Goal: Task Accomplishment & Management: Manage account settings

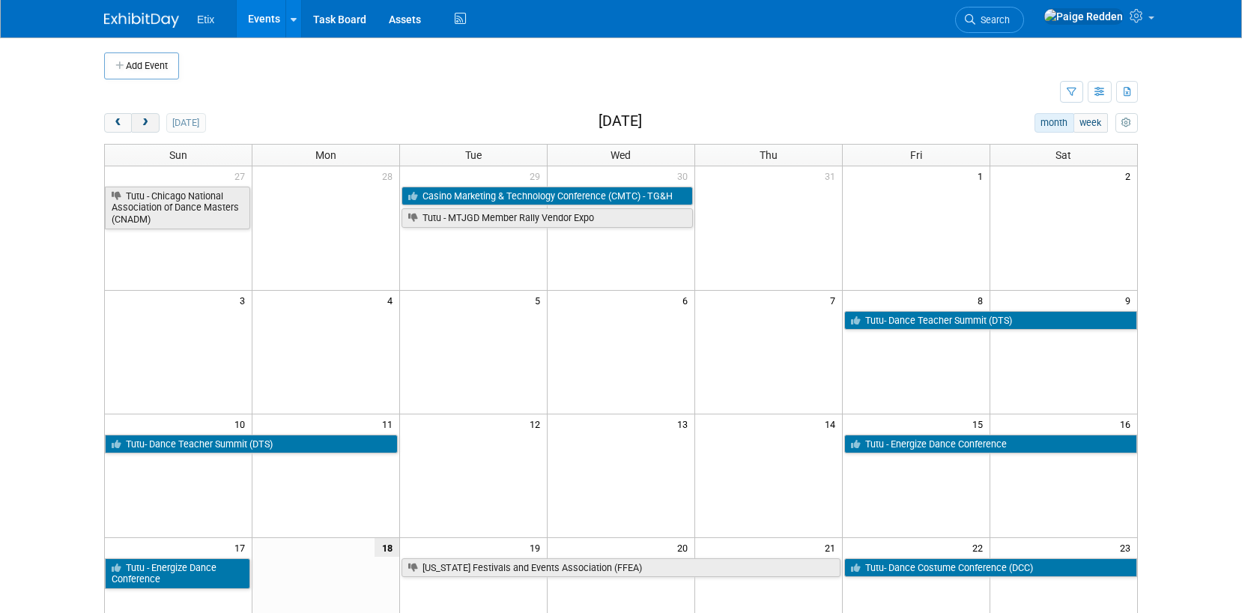
click at [147, 126] on span "next" at bounding box center [144, 123] width 11 height 10
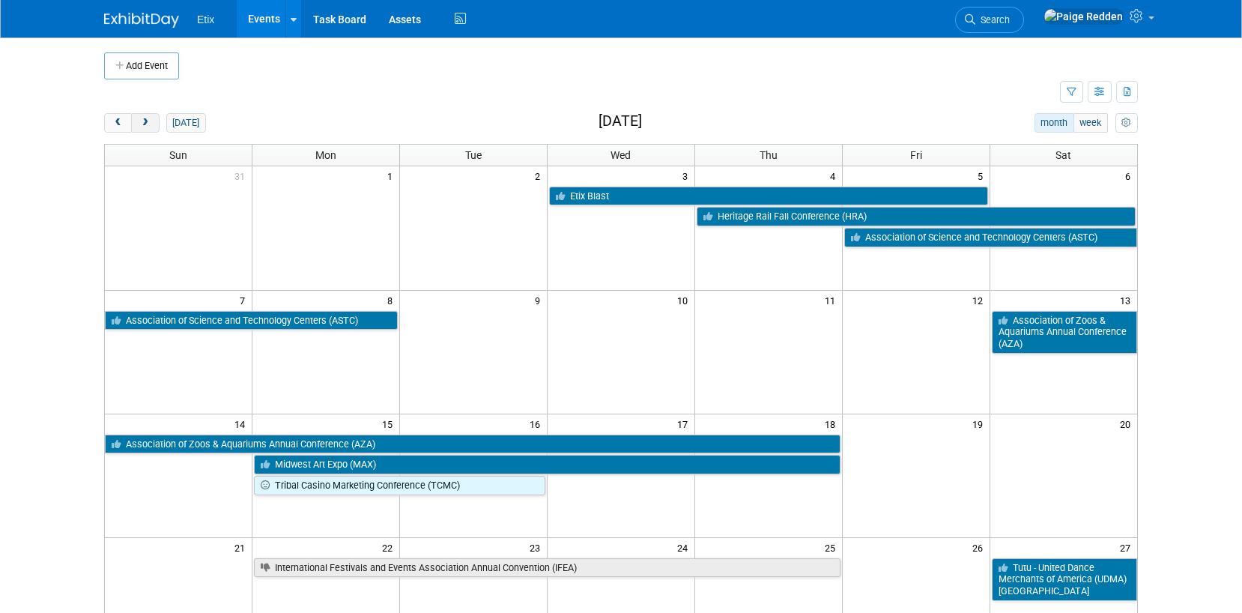
click at [147, 126] on span "next" at bounding box center [144, 123] width 11 height 10
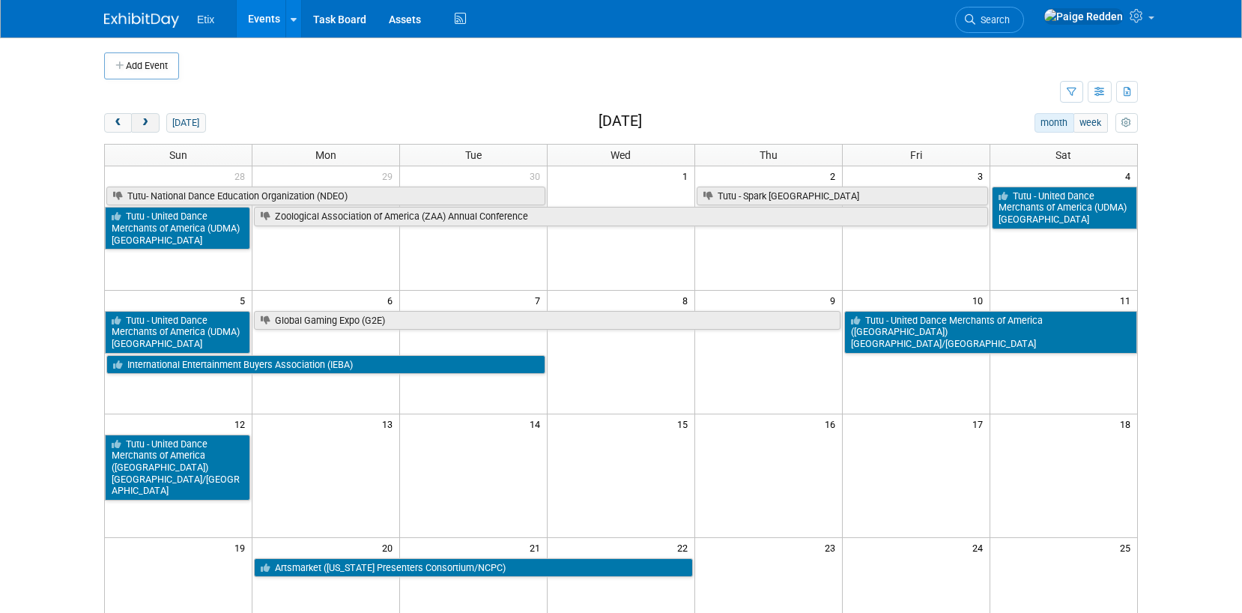
click at [147, 126] on span "next" at bounding box center [144, 123] width 11 height 10
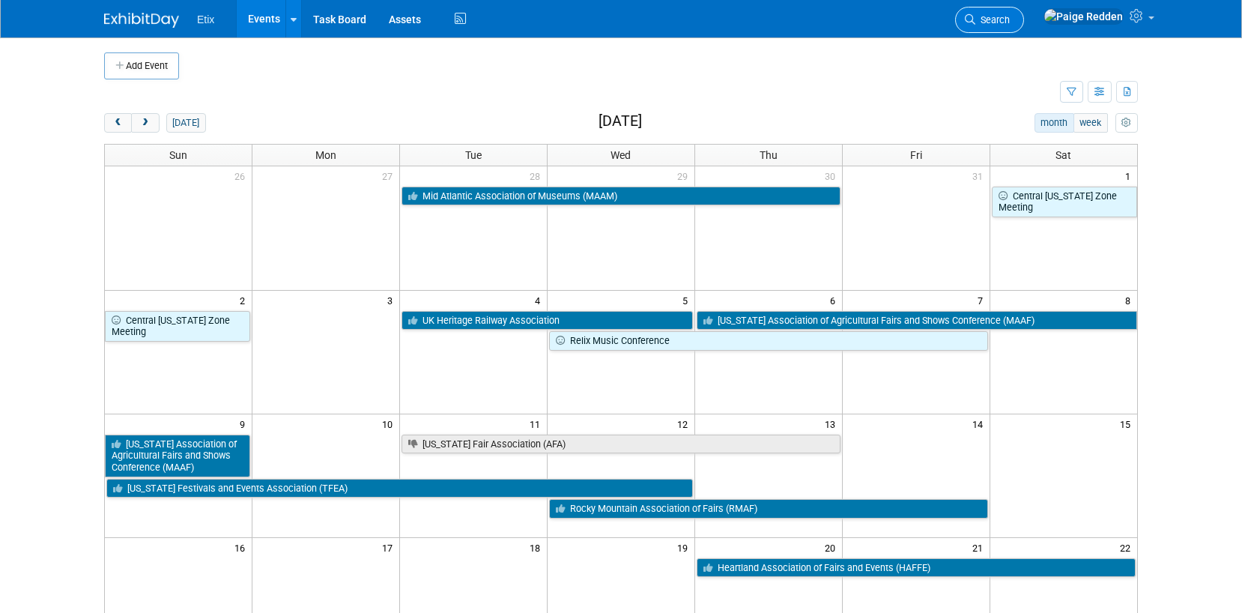
click at [1010, 17] on span "Search" at bounding box center [992, 19] width 34 height 11
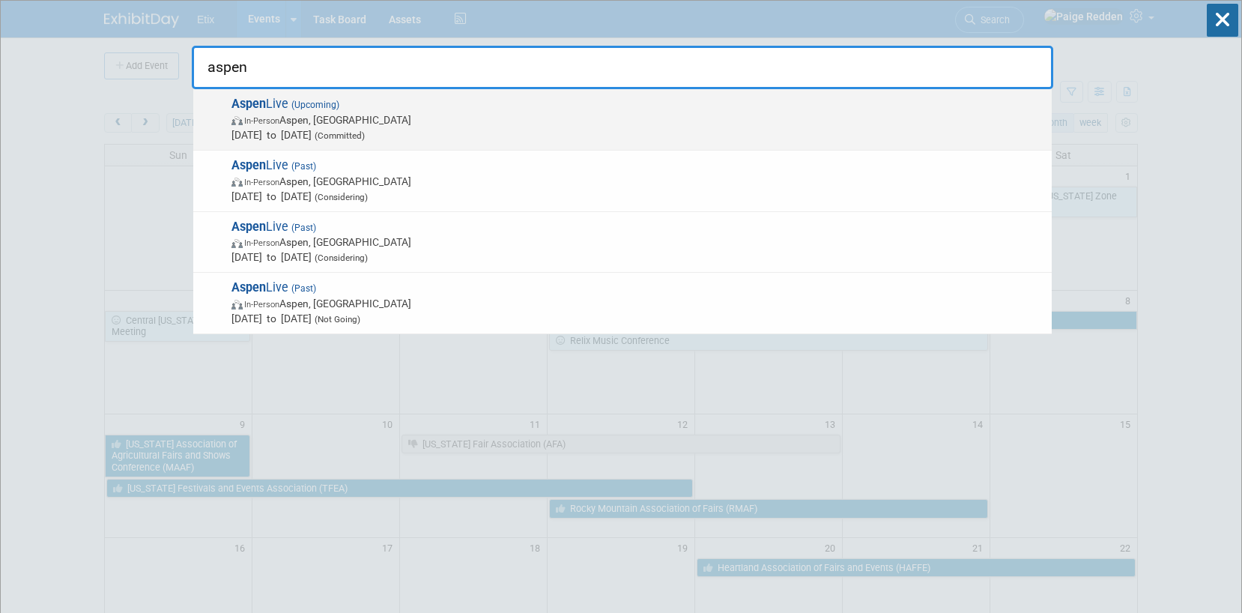
type input "aspen"
click at [356, 132] on span "[DATE] to [DATE] (Committed)" at bounding box center [637, 134] width 813 height 15
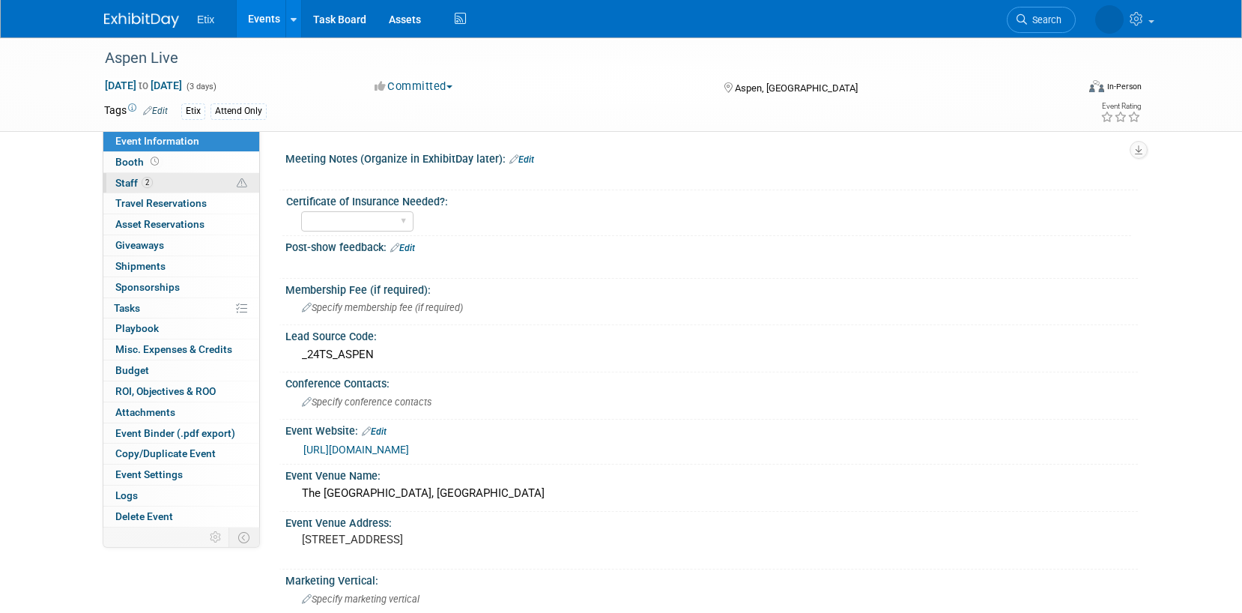
click at [193, 184] on link "2 Staff 2" at bounding box center [181, 183] width 156 height 20
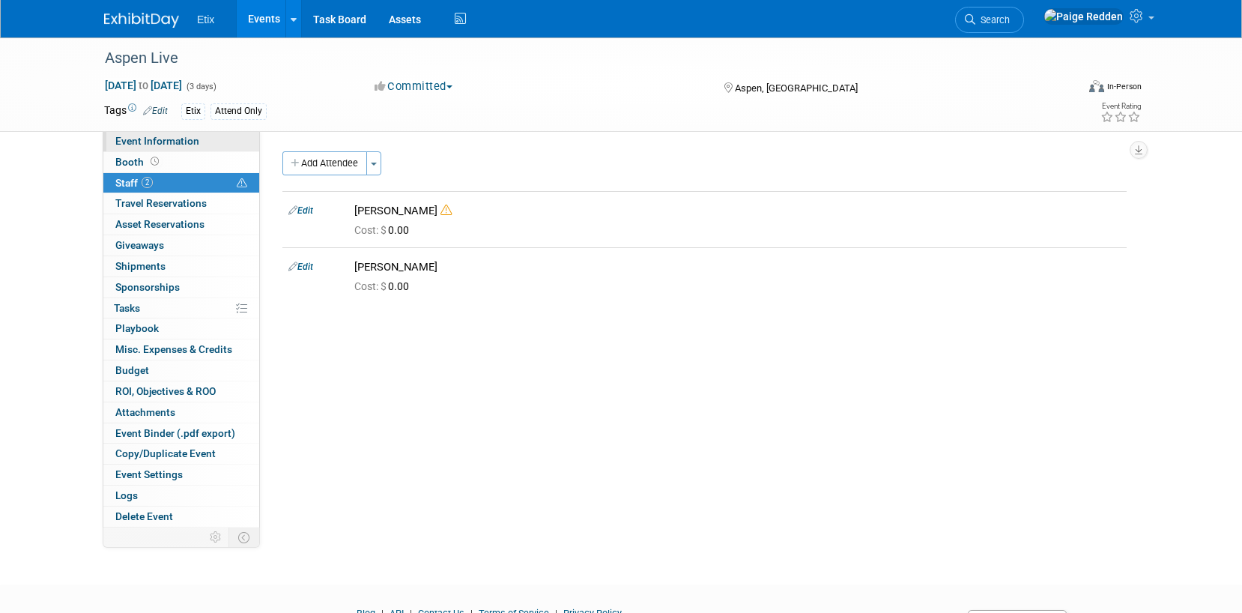
click at [161, 138] on span "Event Information" at bounding box center [157, 141] width 84 height 12
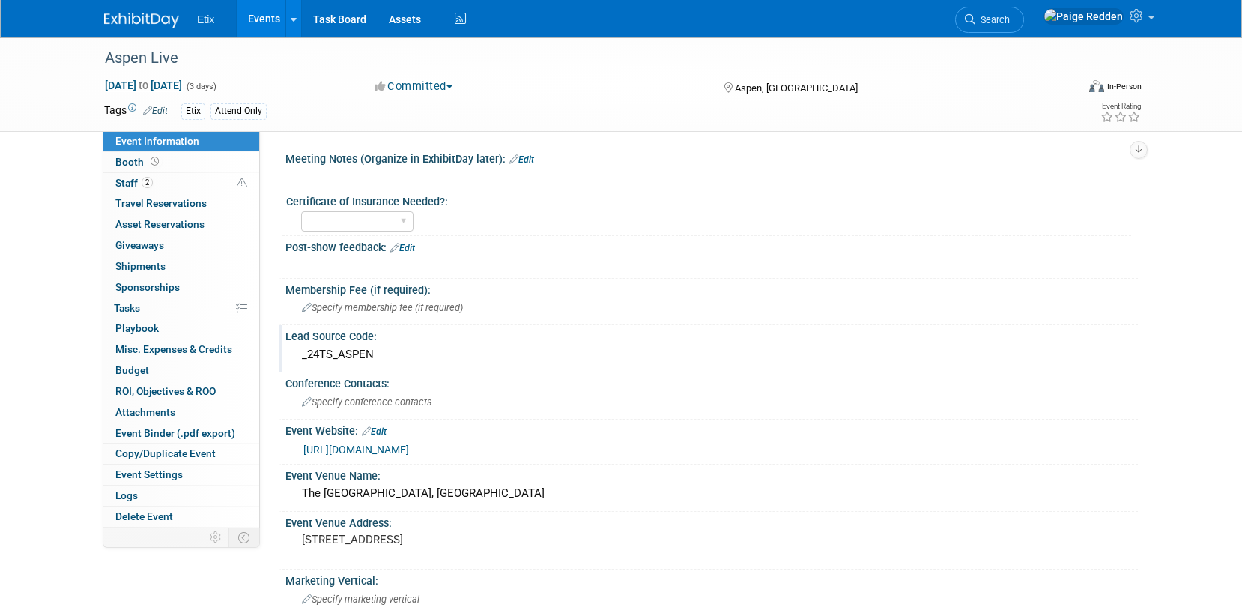
click at [318, 357] on div "_24TS_ASPEN" at bounding box center [712, 354] width 830 height 23
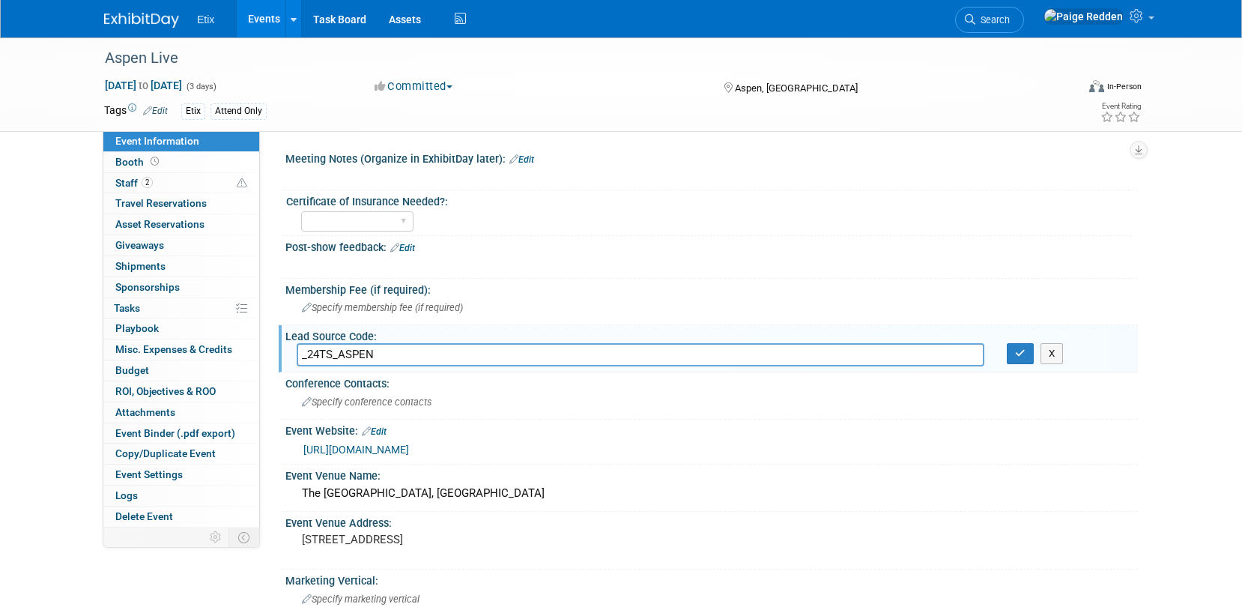
click at [317, 357] on input "_24TS_ASPEN" at bounding box center [641, 354] width 688 height 23
type input "_25TS_ASPEN"
click at [1022, 352] on icon "button" at bounding box center [1020, 353] width 10 height 10
